Goal: Ask a question

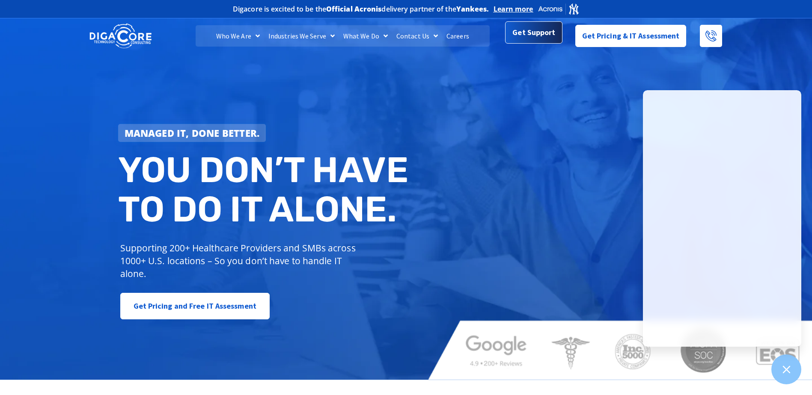
click at [531, 35] on span "Get Support" at bounding box center [533, 32] width 43 height 17
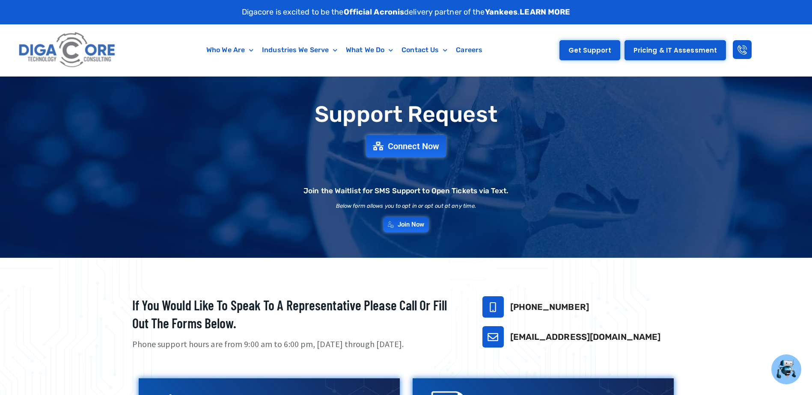
click at [602, 52] on span "Get Support" at bounding box center [589, 50] width 43 height 6
click at [412, 146] on span "Connect Now" at bounding box center [414, 146] width 56 height 9
